Goal: Task Accomplishment & Management: Use online tool/utility

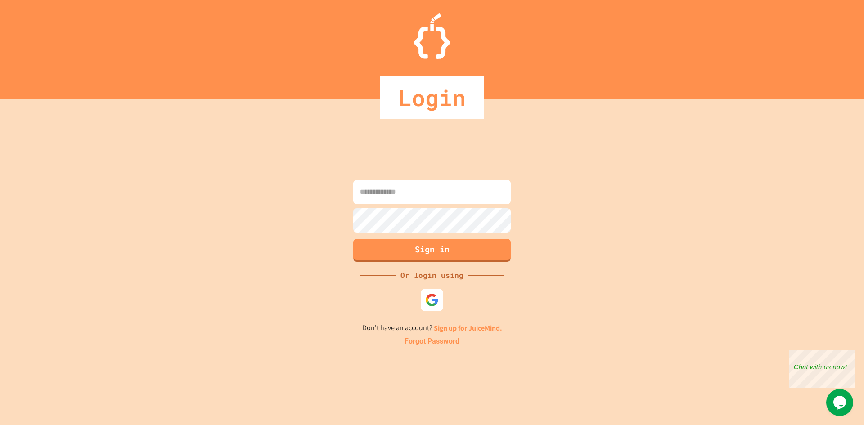
click at [371, 188] on input at bounding box center [431, 192] width 157 height 24
click at [429, 307] on img at bounding box center [432, 299] width 15 height 15
click at [428, 187] on input at bounding box center [431, 192] width 157 height 24
type input "**********"
click at [431, 245] on button "Sign in" at bounding box center [432, 249] width 161 height 23
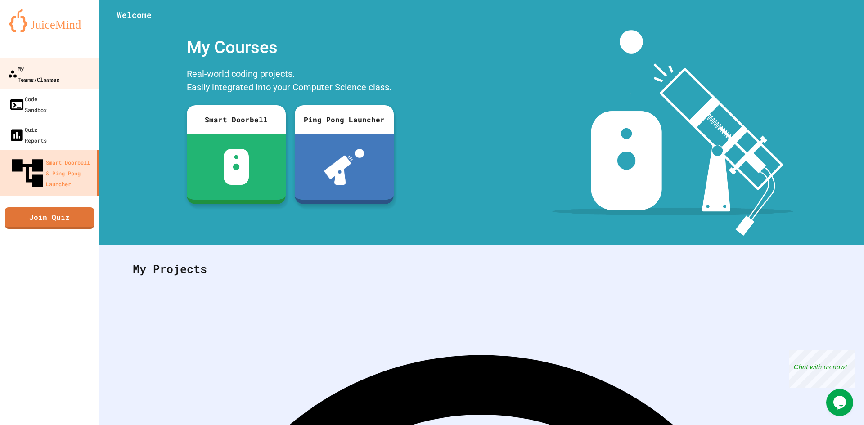
click at [52, 74] on link "My Teams/Classes" at bounding box center [50, 73] width 102 height 31
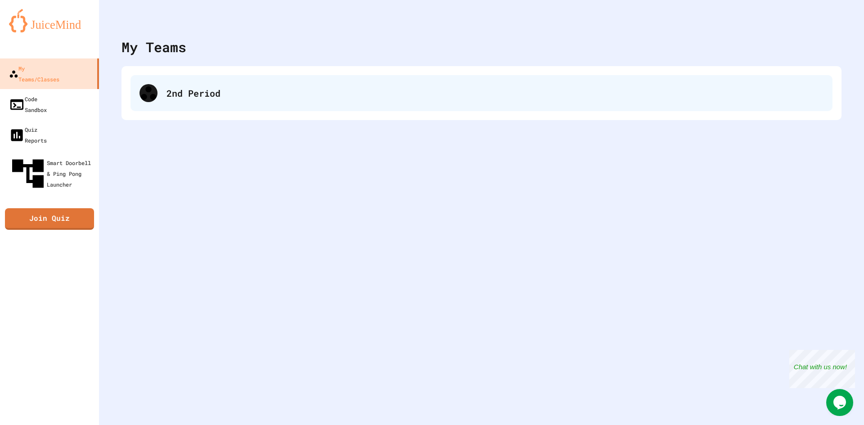
click at [203, 94] on div "2nd Period" at bounding box center [494, 92] width 657 height 13
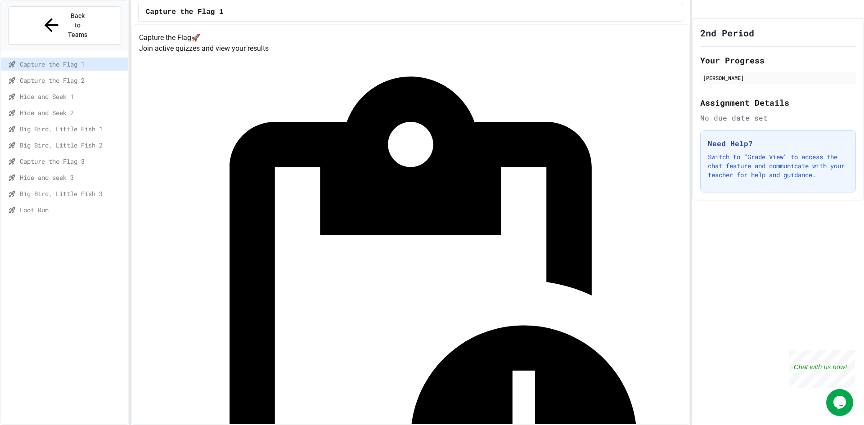
click at [86, 157] on span "Capture the Flag 3" at bounding box center [72, 161] width 105 height 9
click at [80, 203] on div "Loot Run" at bounding box center [64, 209] width 127 height 13
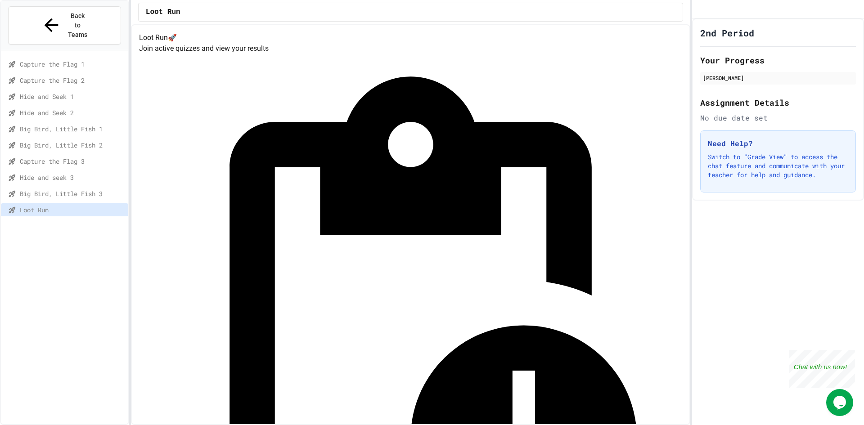
click at [79, 189] on span "Big Bird, Little Fish 3" at bounding box center [72, 193] width 105 height 9
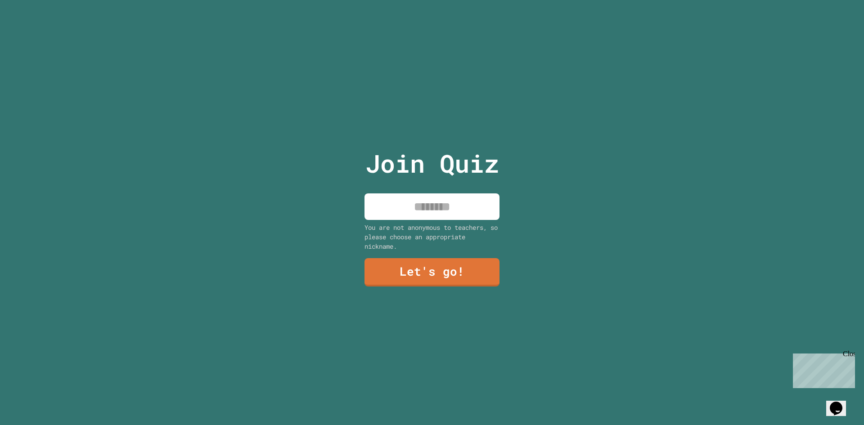
click at [421, 196] on input at bounding box center [431, 206] width 135 height 27
type input "**********"
click at [414, 267] on link "Let's go!" at bounding box center [431, 272] width 135 height 30
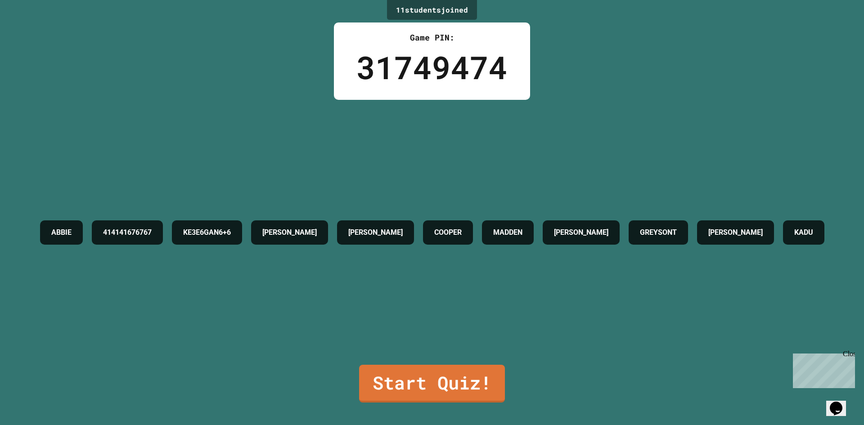
click at [428, 46] on div "31749474" at bounding box center [431, 67] width 151 height 47
click at [400, 366] on link "Start Quiz!" at bounding box center [431, 383] width 135 height 40
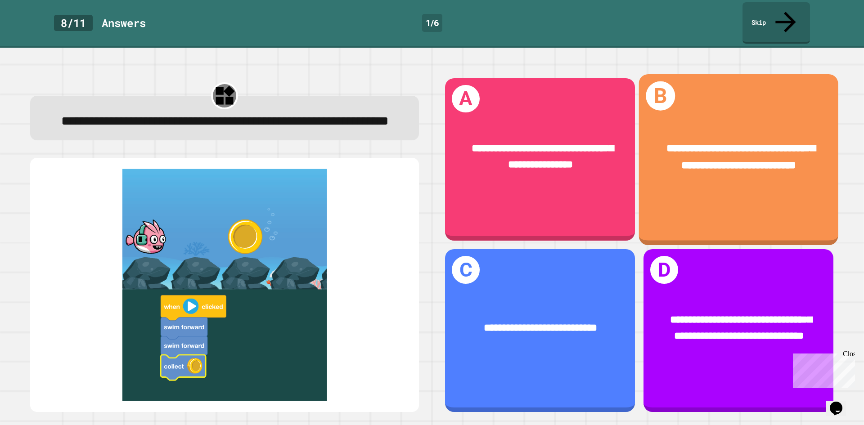
click at [734, 193] on div "**********" at bounding box center [738, 159] width 199 height 171
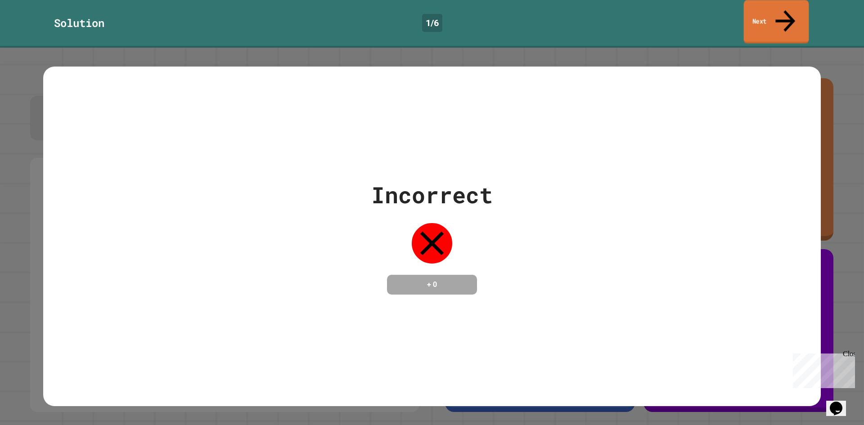
click at [756, 12] on link "Next" at bounding box center [776, 22] width 65 height 44
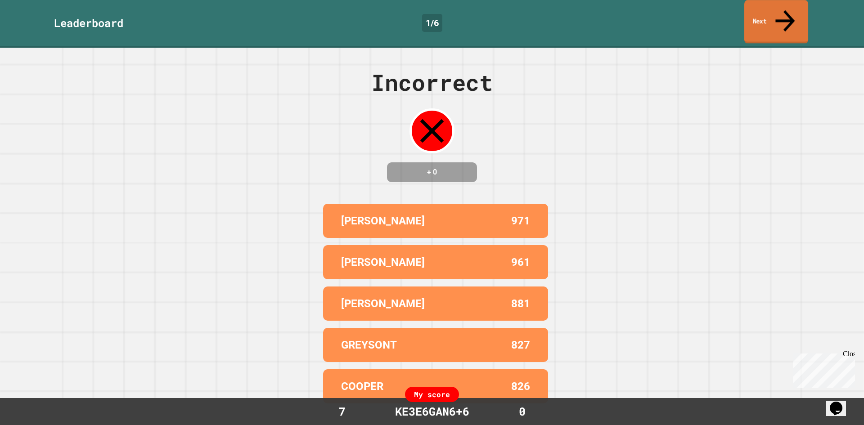
click at [799, 6] on link "Next" at bounding box center [776, 22] width 64 height 44
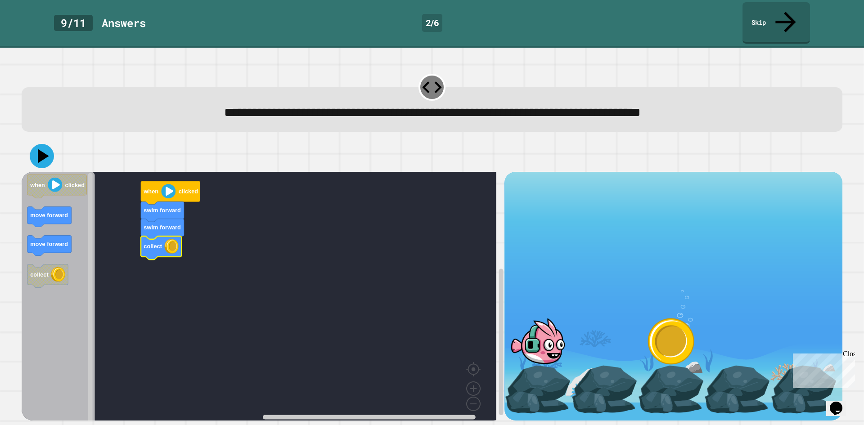
click at [47, 144] on icon at bounding box center [42, 156] width 24 height 24
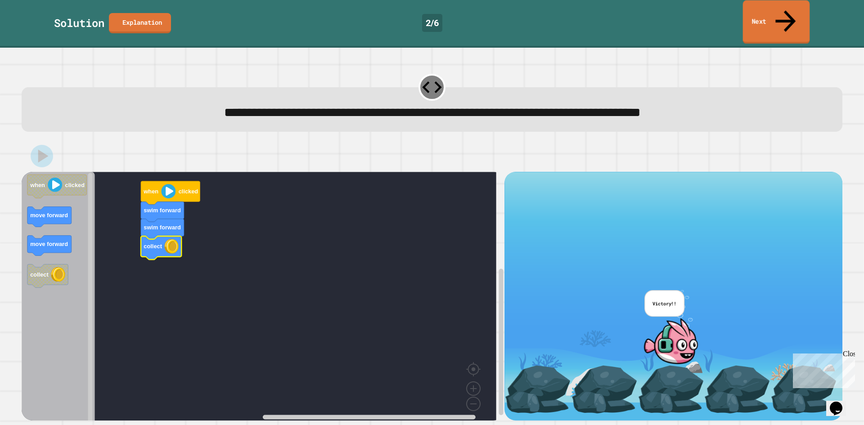
click at [765, 5] on link "Next" at bounding box center [776, 22] width 67 height 44
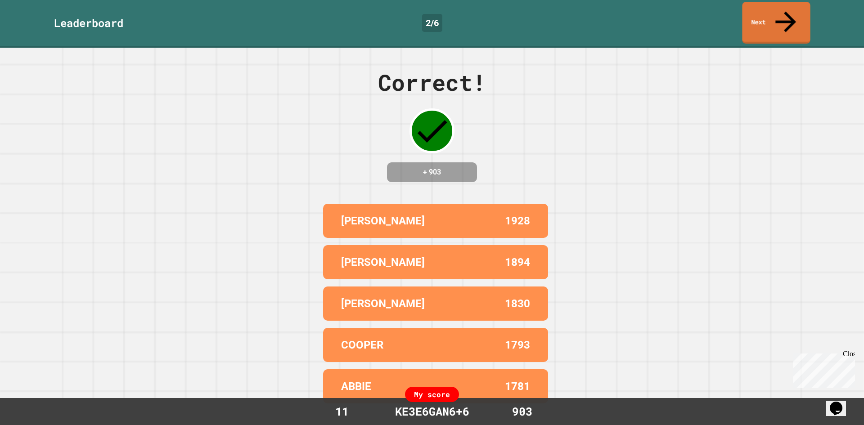
click at [789, 4] on link "Next" at bounding box center [776, 23] width 68 height 42
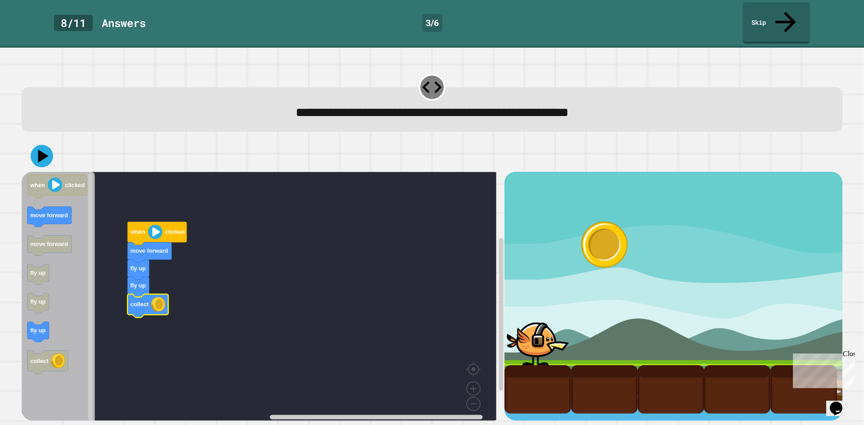
drag, startPoint x: 49, startPoint y: 148, endPoint x: 46, endPoint y: 144, distance: 5.4
click at [49, 148] on div at bounding box center [432, 155] width 821 height 31
click at [45, 144] on icon at bounding box center [42, 157] width 26 height 26
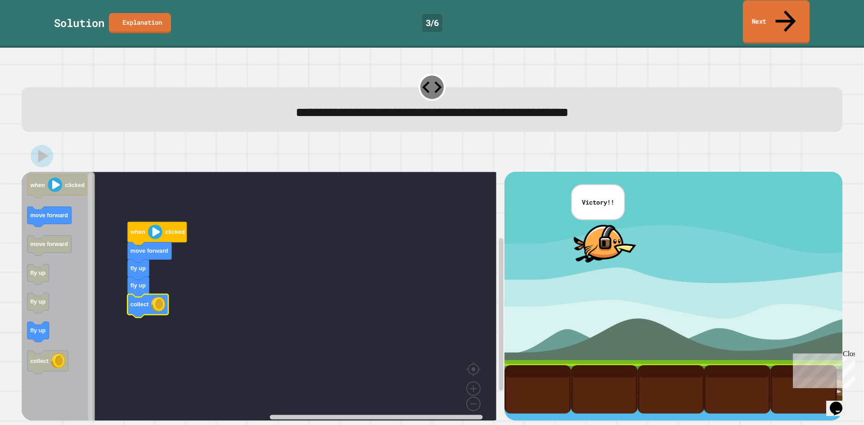
click at [759, 10] on link "Next" at bounding box center [776, 22] width 67 height 44
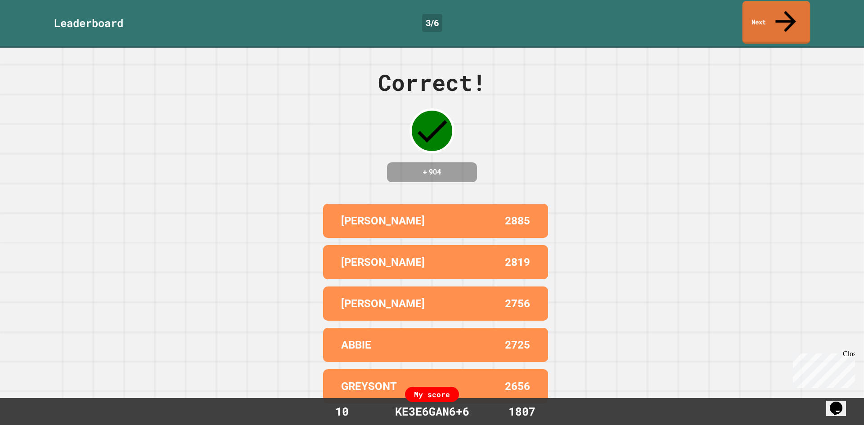
click at [773, 16] on link "Next" at bounding box center [776, 22] width 68 height 43
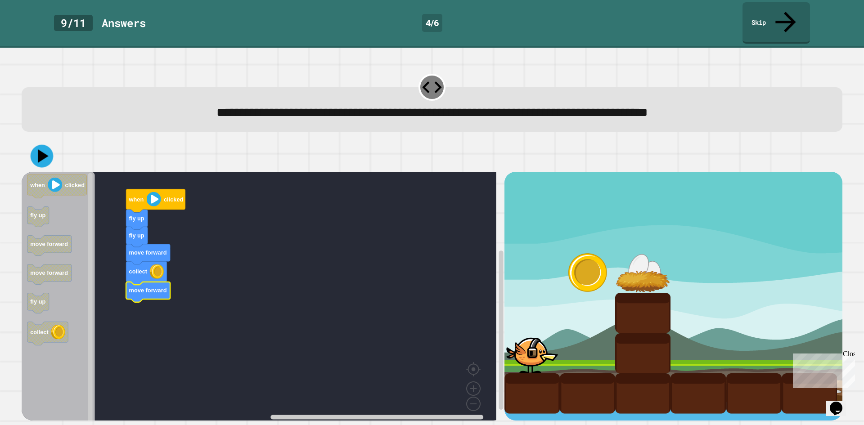
click at [42, 150] on icon at bounding box center [43, 156] width 10 height 13
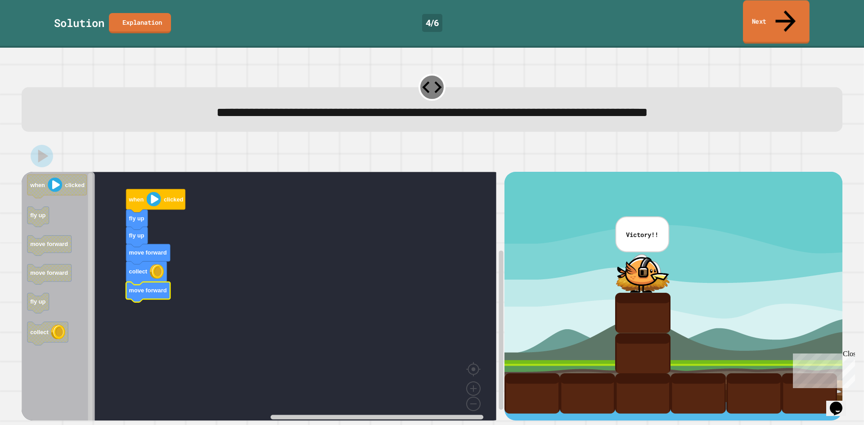
click at [782, 13] on icon at bounding box center [785, 21] width 30 height 32
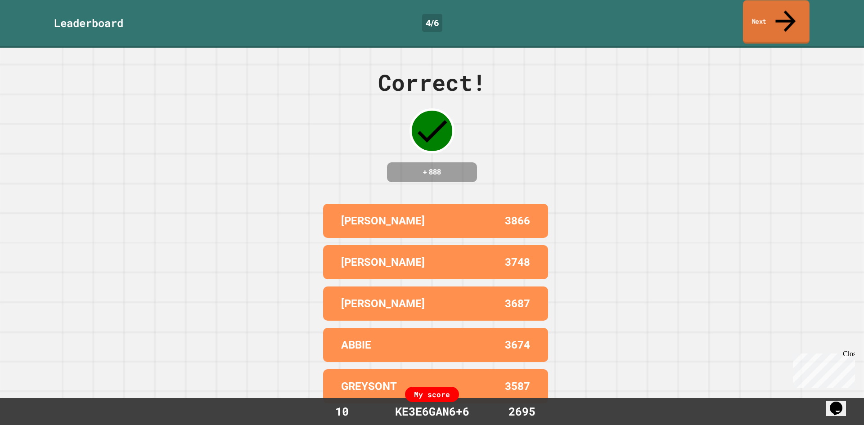
click at [759, 11] on link "Next" at bounding box center [776, 22] width 67 height 44
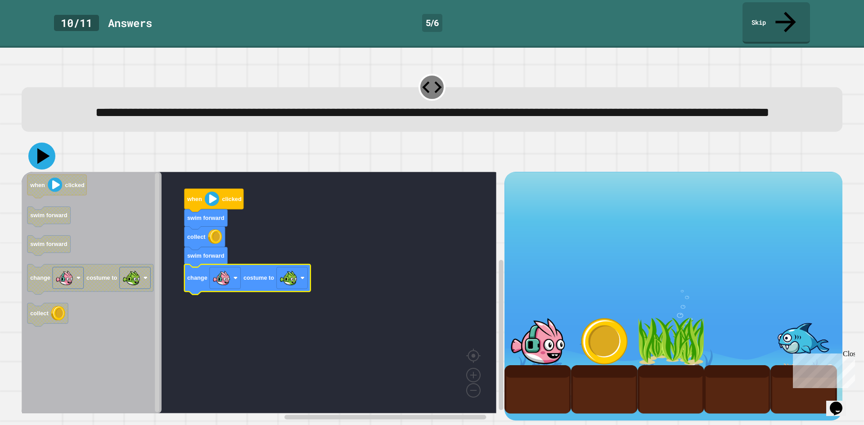
click at [43, 168] on icon at bounding box center [41, 156] width 27 height 27
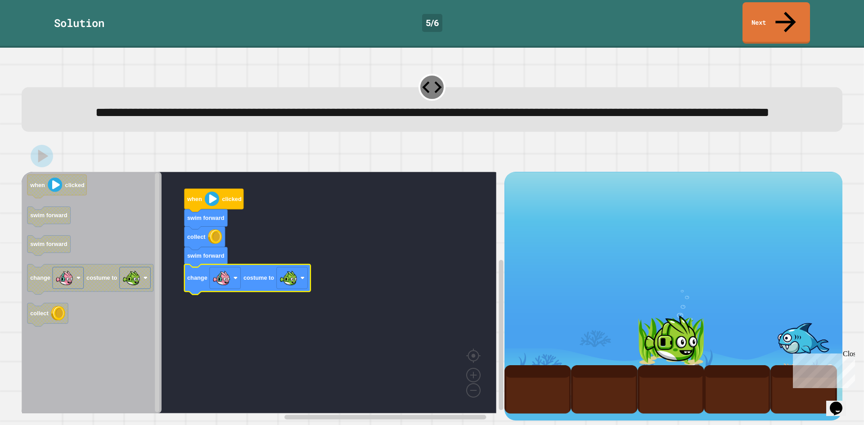
click at [785, 20] on link "Next" at bounding box center [775, 22] width 67 height 41
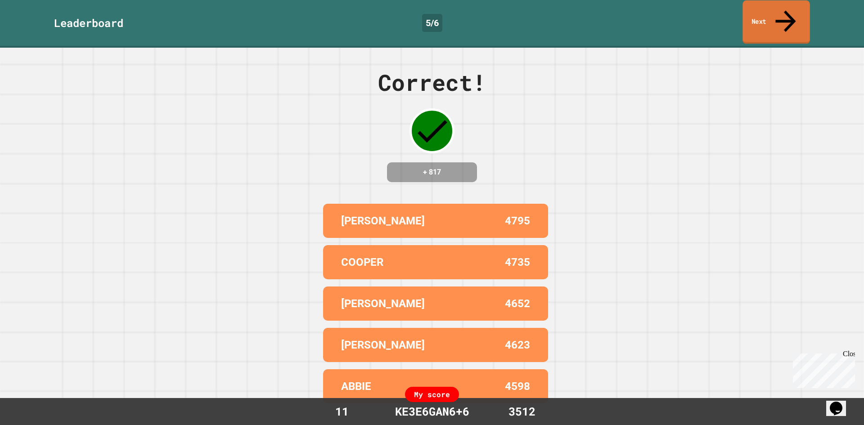
click at [772, 13] on link "Next" at bounding box center [775, 22] width 67 height 44
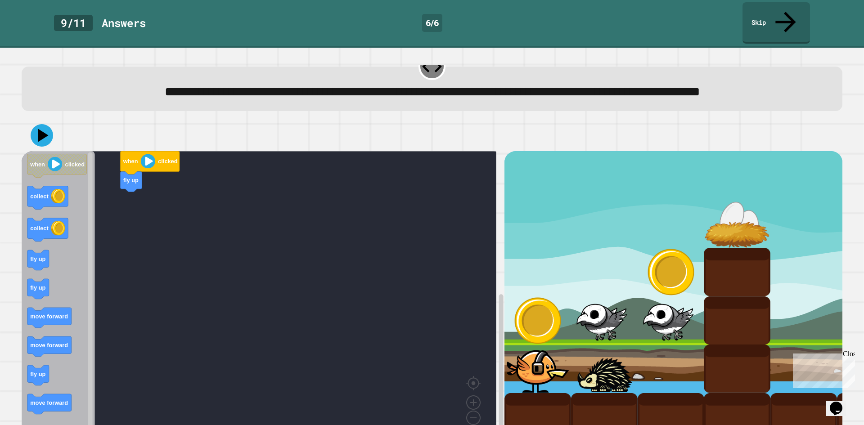
scroll to position [56, 0]
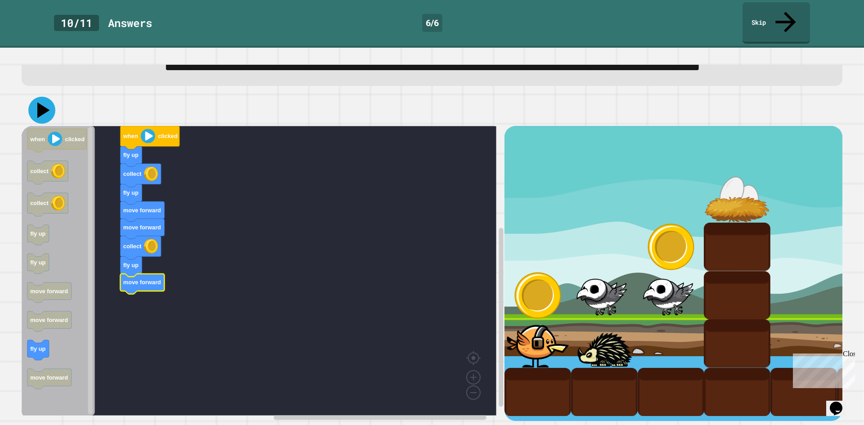
click at [33, 99] on icon at bounding box center [41, 110] width 27 height 27
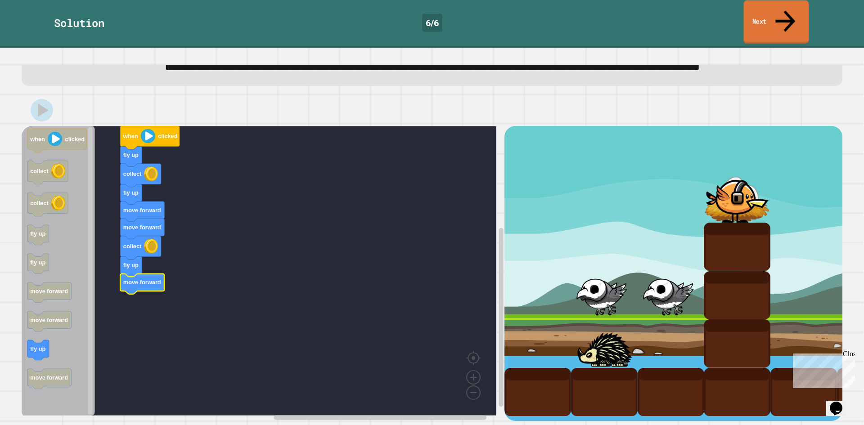
click at [772, 13] on link "Next" at bounding box center [775, 22] width 65 height 44
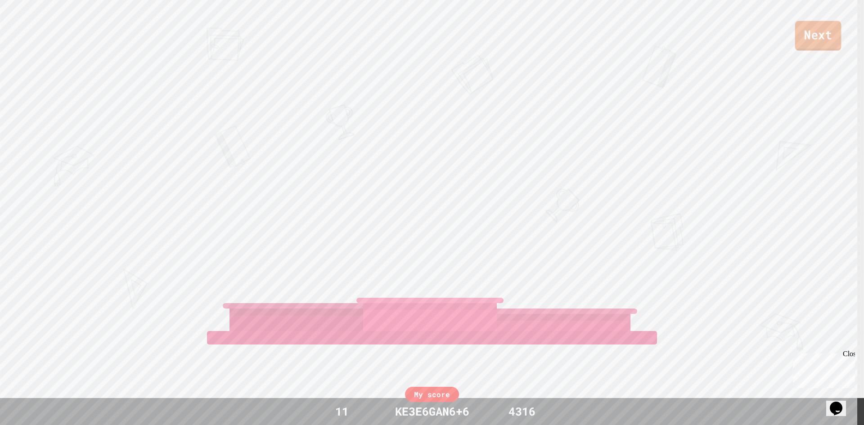
click at [817, 33] on link "Next" at bounding box center [818, 36] width 46 height 30
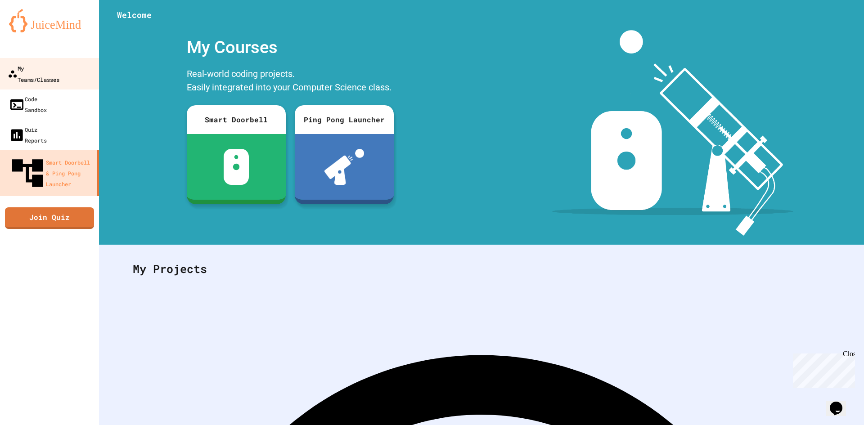
click at [52, 75] on link "My Teams/Classes" at bounding box center [50, 73] width 102 height 31
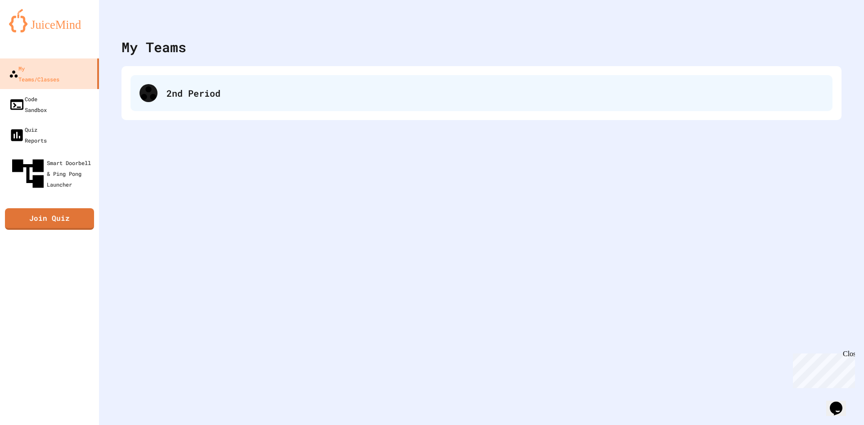
click at [193, 83] on div "2nd Period" at bounding box center [481, 93] width 702 height 36
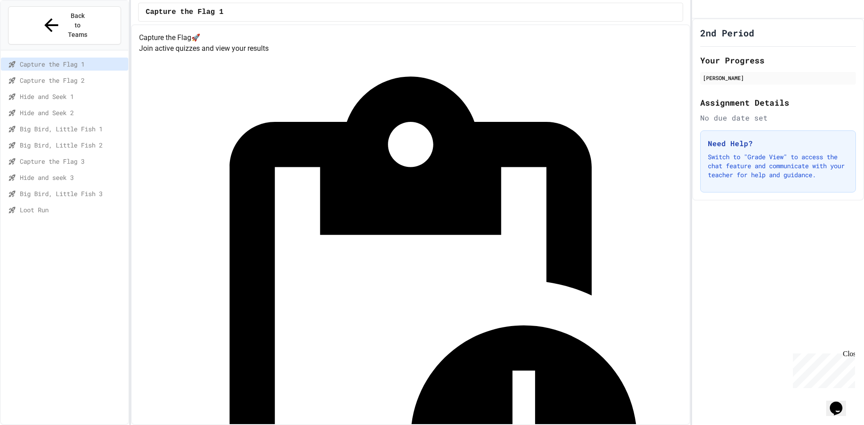
click at [69, 189] on span "Big Bird, Little Fish 3" at bounding box center [72, 193] width 105 height 9
